Goal: Task Accomplishment & Management: Complete application form

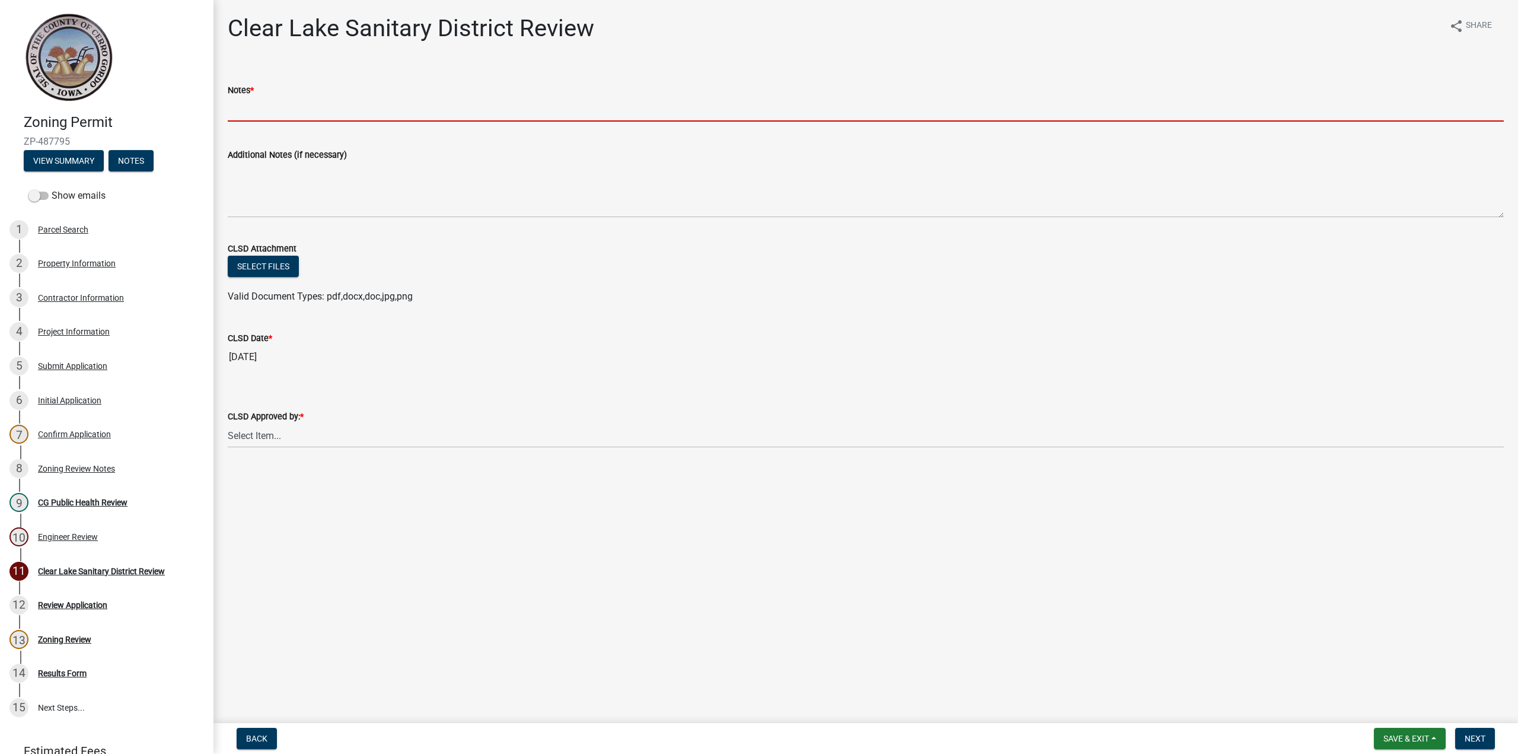
click at [308, 118] on input "Notes *" at bounding box center [866, 109] width 1276 height 24
type input "N/R"
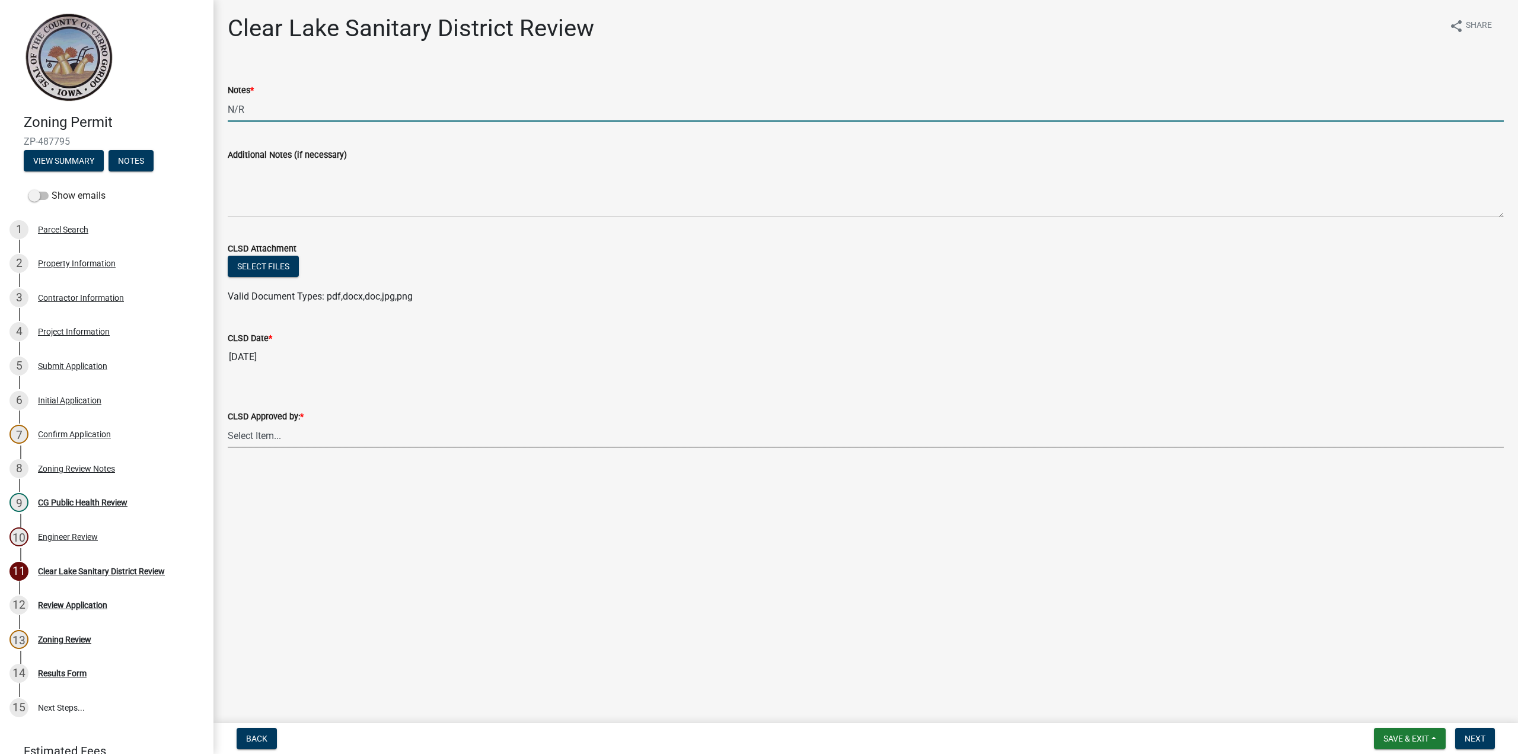
click at [275, 436] on select "Select Item... [PERSON_NAME] [PERSON_NAME]" at bounding box center [866, 435] width 1276 height 24
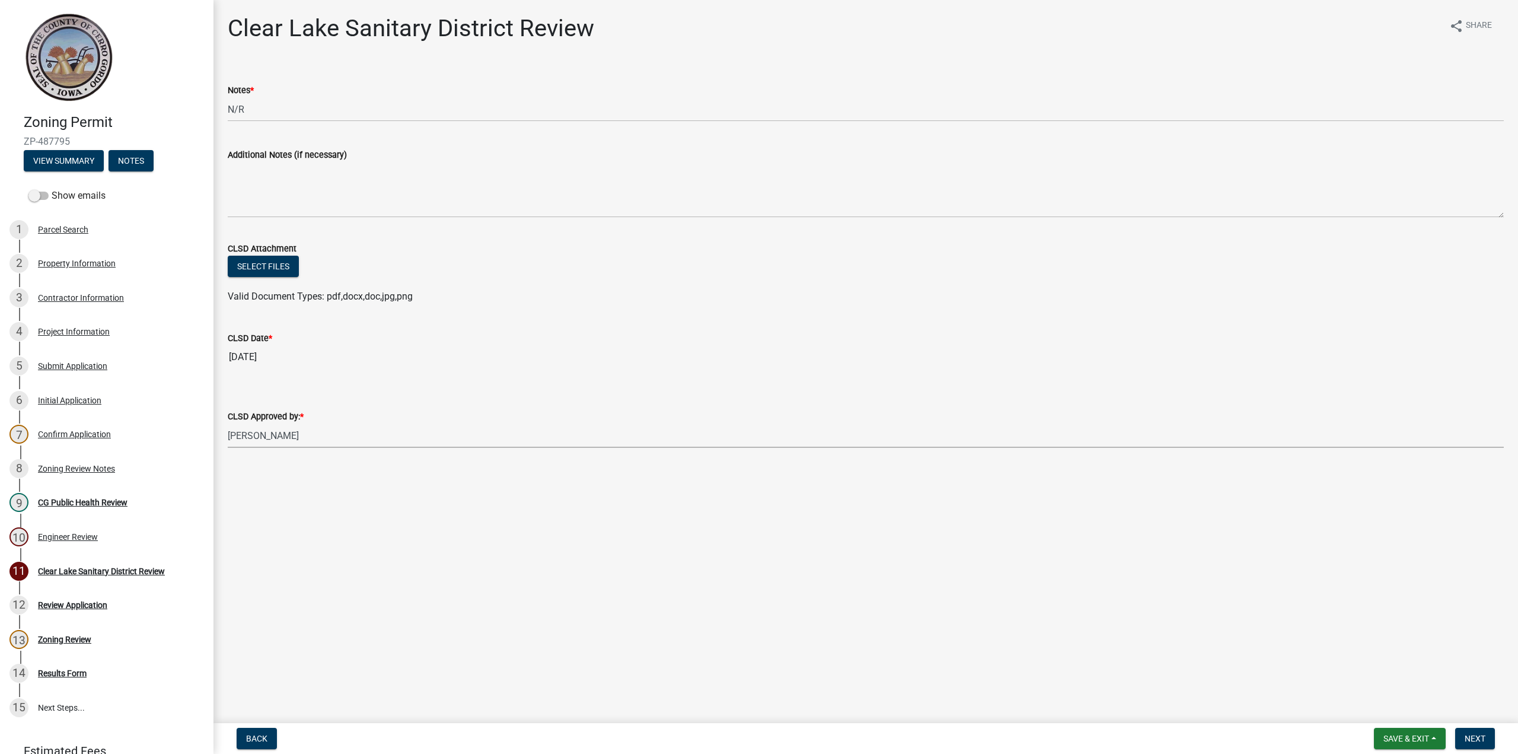
click at [228, 423] on select "Select Item... [PERSON_NAME] [PERSON_NAME]" at bounding box center [866, 435] width 1276 height 24
select select "dad87867-eb21-4dcc-b0aa-47f6a00bed0a"
click at [1394, 726] on nav "Back Save & Exit Save Save & Exit Next" at bounding box center [865, 738] width 1305 height 31
click at [1393, 735] on span "Save & Exit" at bounding box center [1407, 738] width 46 height 9
click at [1386, 684] on button "Save" at bounding box center [1398, 679] width 95 height 28
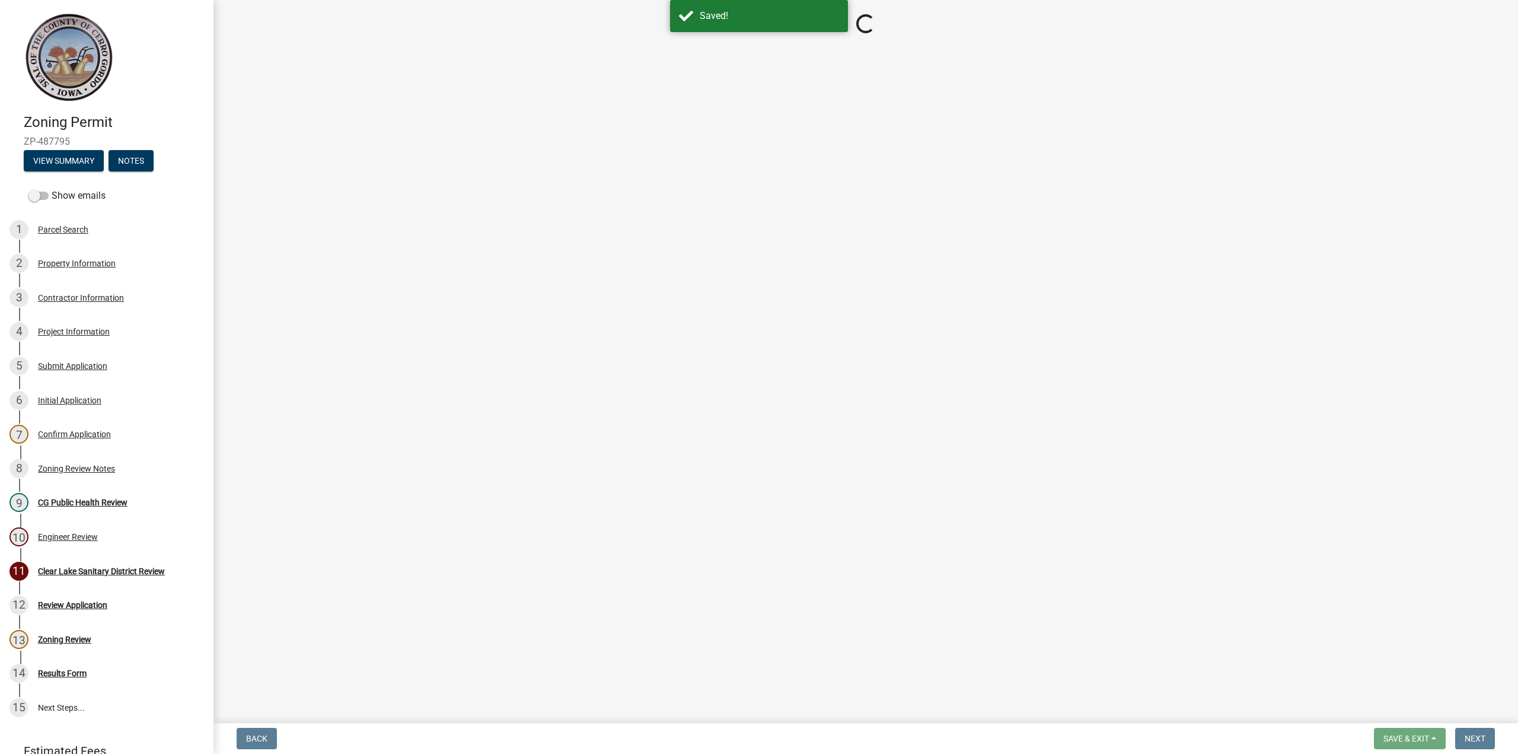
select select "dad87867-eb21-4dcc-b0aa-47f6a00bed0a"
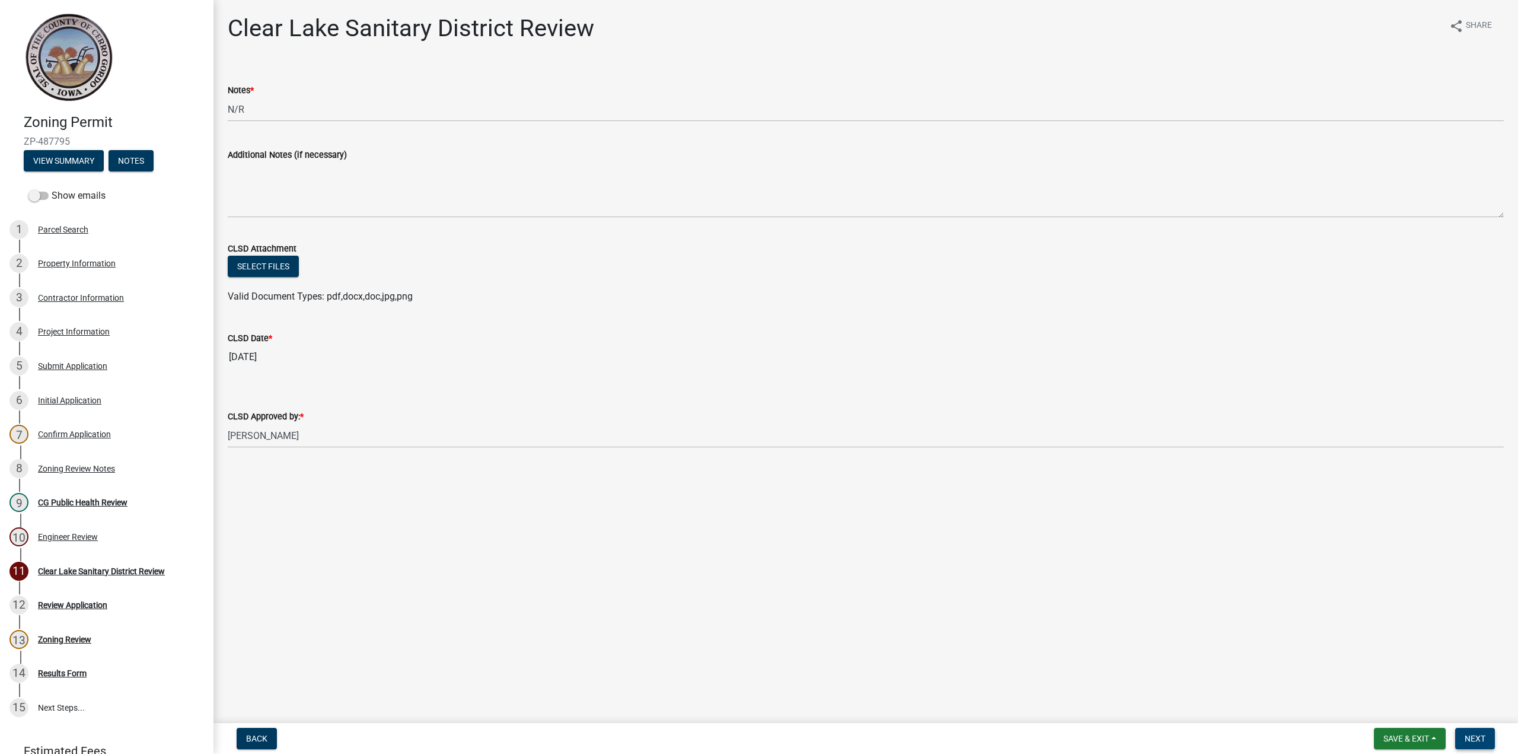
click at [1478, 738] on span "Next" at bounding box center [1475, 738] width 21 height 9
